Goal: Task Accomplishment & Management: Manage account settings

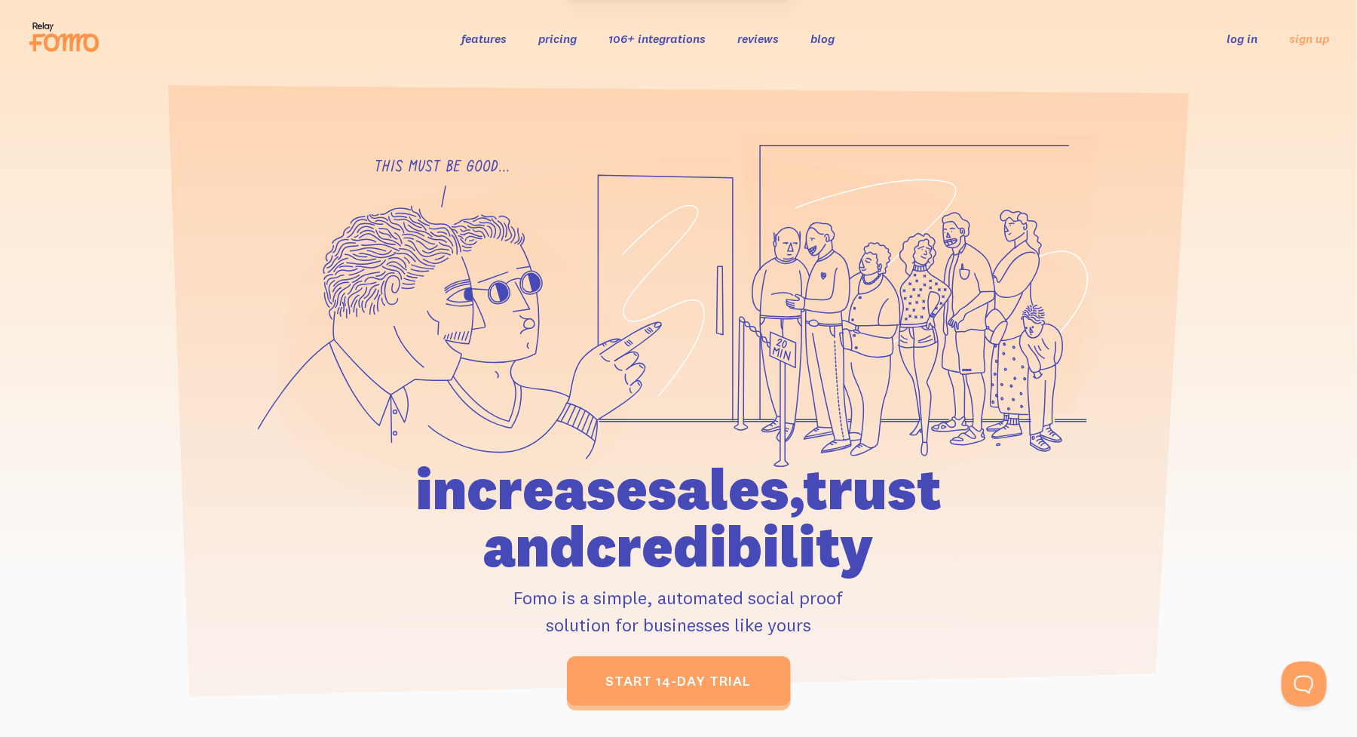
click at [1240, 33] on link "log in" at bounding box center [1242, 38] width 31 height 15
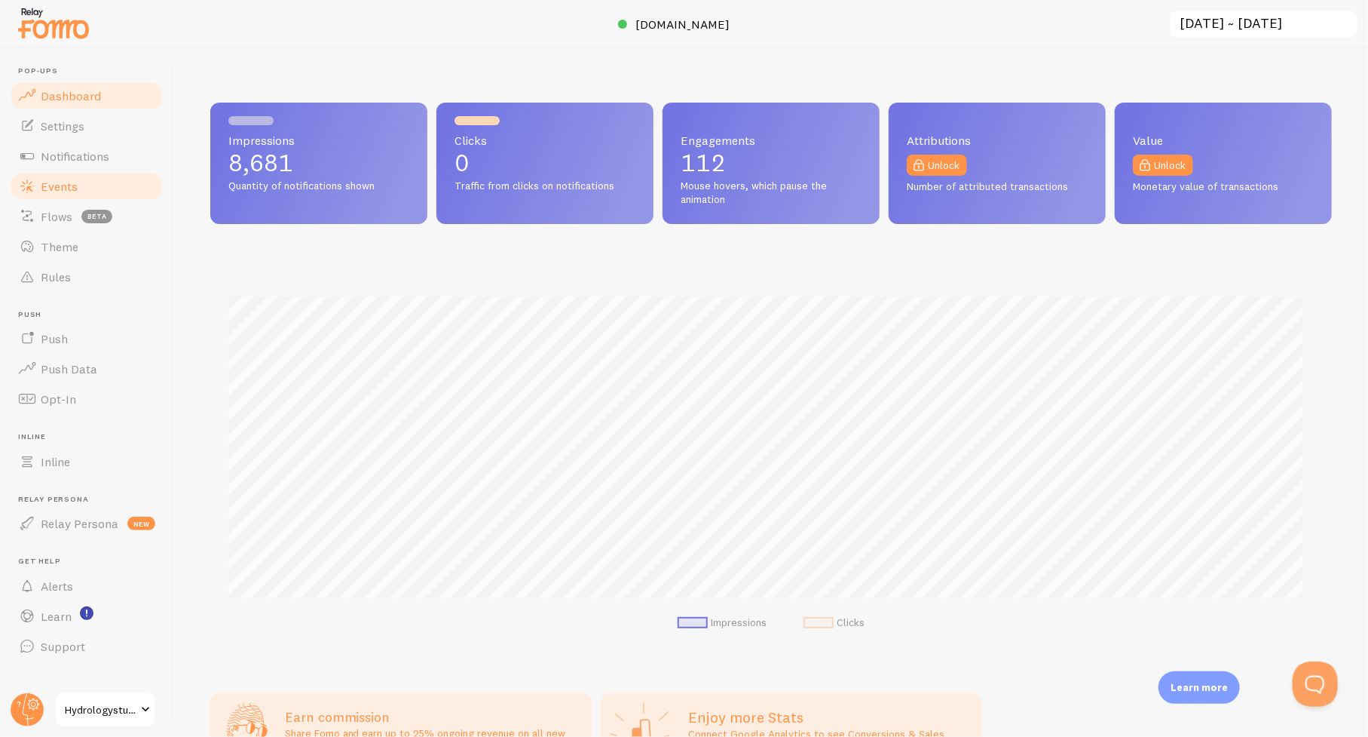
click at [66, 191] on span "Events" at bounding box center [59, 186] width 37 height 15
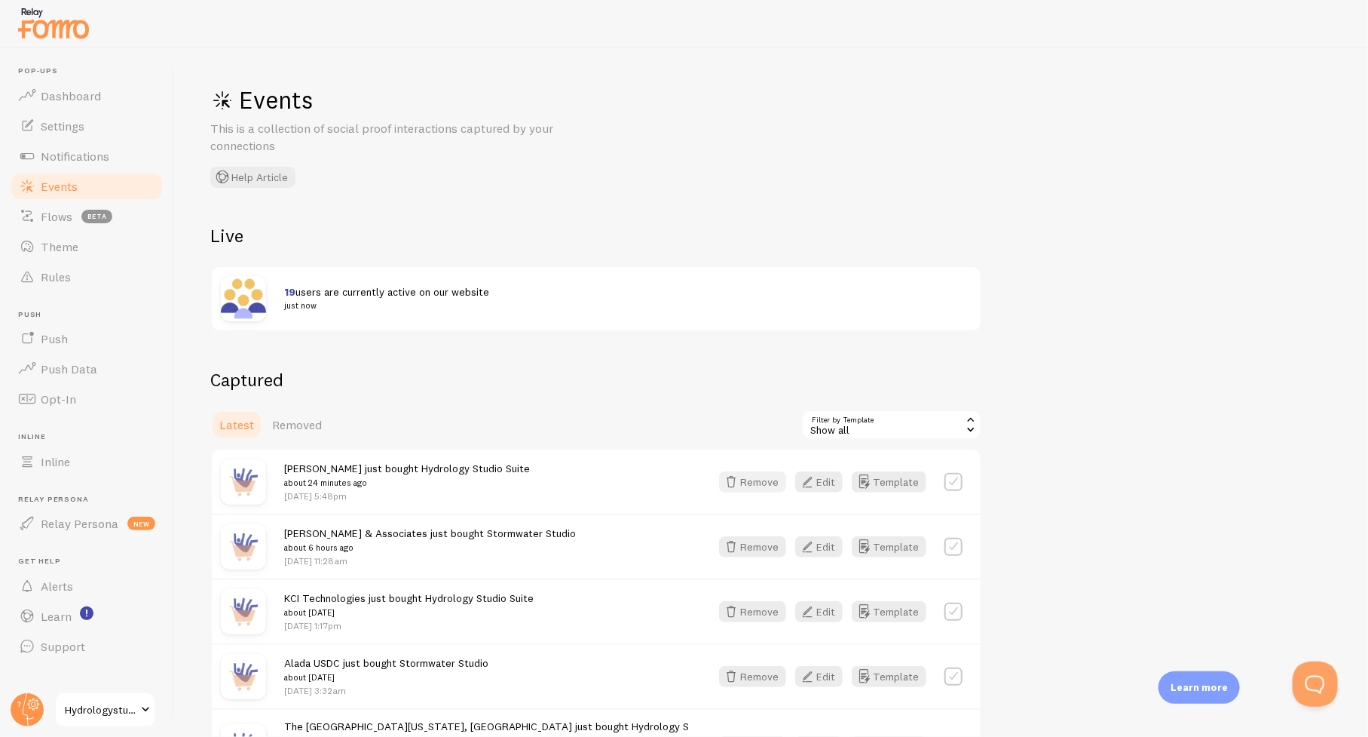
click at [774, 480] on button "Remove" at bounding box center [752, 481] width 67 height 21
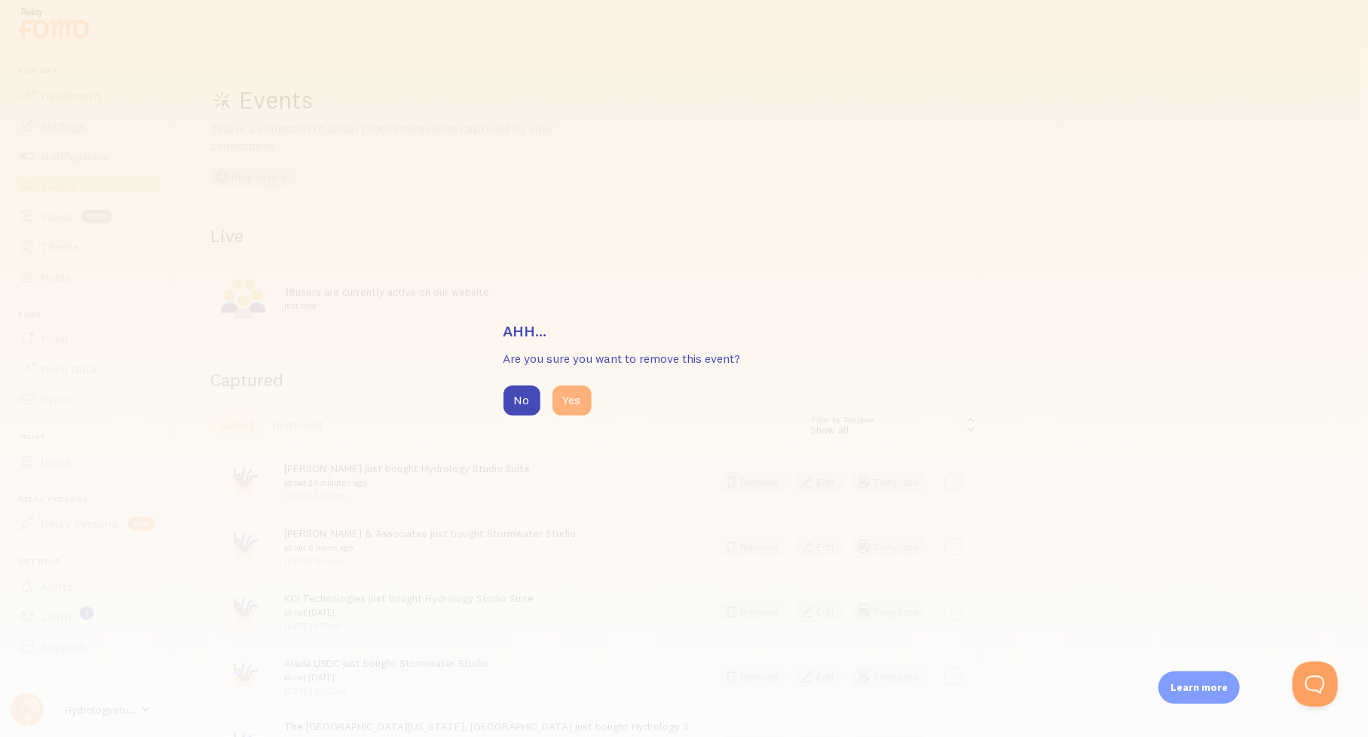
click at [574, 391] on button "Yes" at bounding box center [572, 400] width 39 height 30
